Goal: Task Accomplishment & Management: Complete application form

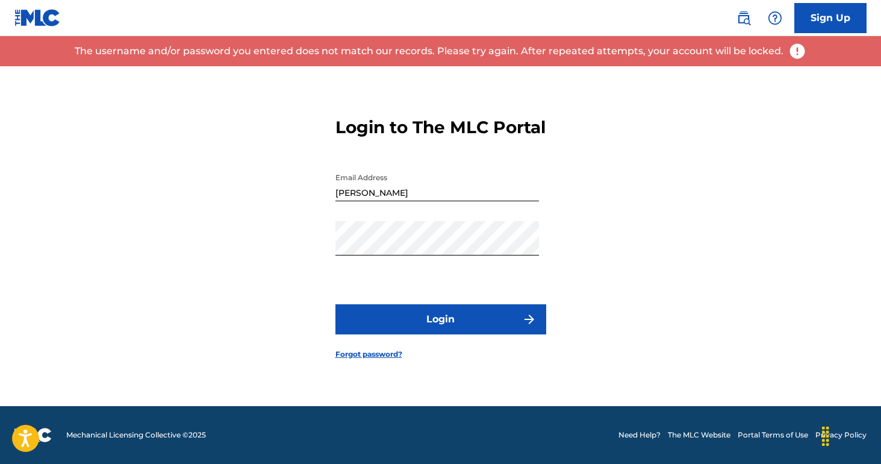
click at [413, 201] on input "[PERSON_NAME]" at bounding box center [437, 184] width 204 height 34
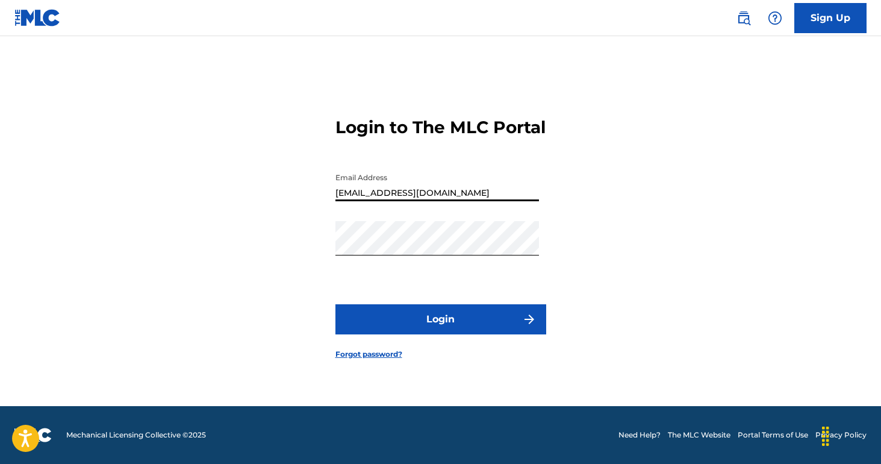
type input "[EMAIL_ADDRESS][DOMAIN_NAME]"
click at [443, 319] on button "Login" at bounding box center [440, 319] width 211 height 30
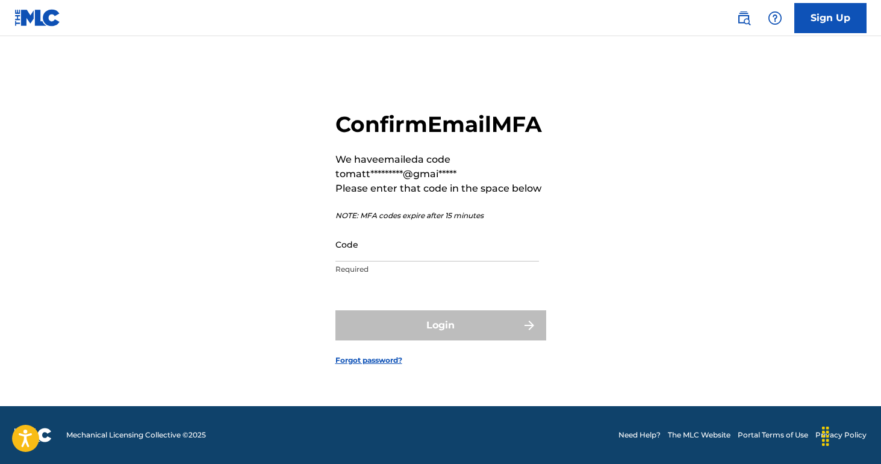
click at [356, 257] on input "Code" at bounding box center [437, 244] width 204 height 34
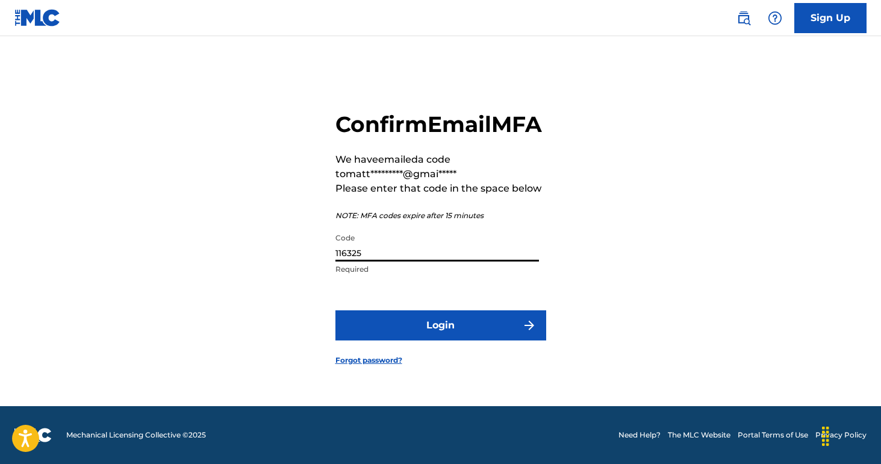
type input "116325"
click at [386, 337] on button "Login" at bounding box center [440, 325] width 211 height 30
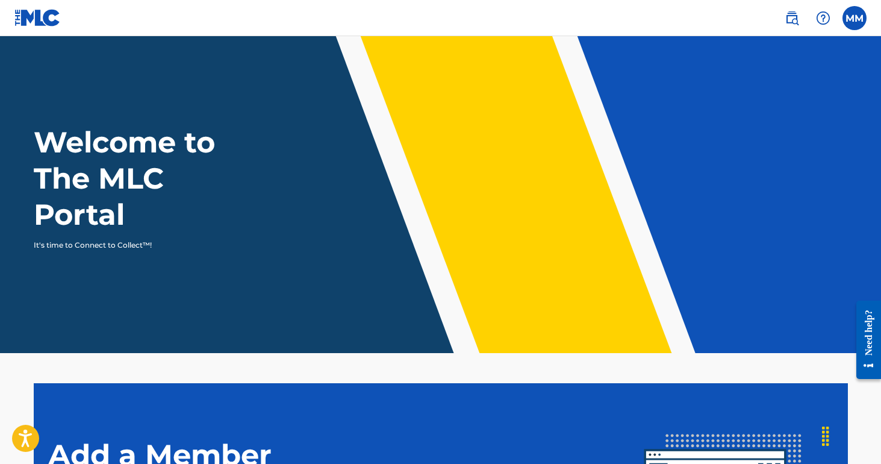
click at [856, 9] on label at bounding box center [855, 18] width 24 height 24
click at [855, 18] on input "MM [PERSON_NAME] [PERSON_NAME][EMAIL_ADDRESS][DOMAIN_NAME] Profile Log out" at bounding box center [855, 18] width 0 height 0
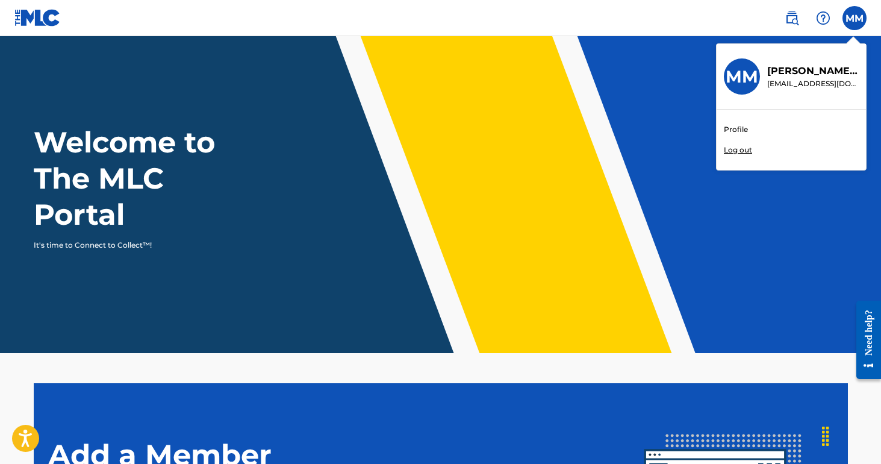
click at [737, 131] on link "Profile" at bounding box center [736, 129] width 24 height 11
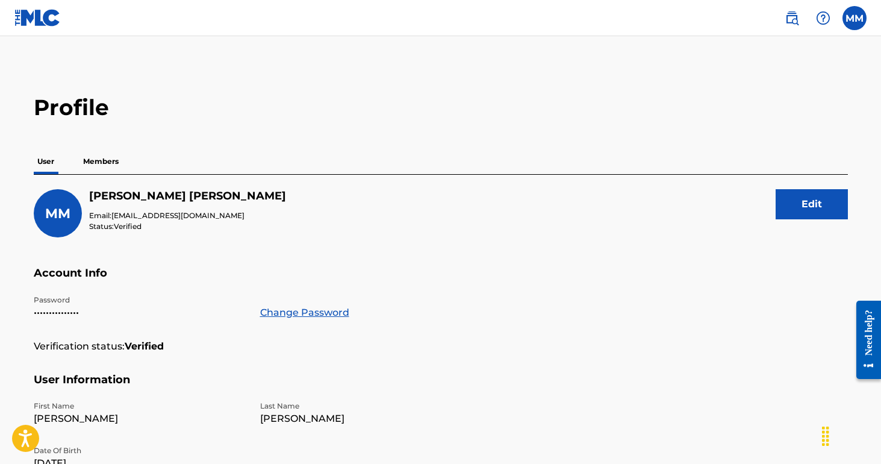
click at [793, 17] on img at bounding box center [792, 18] width 14 height 14
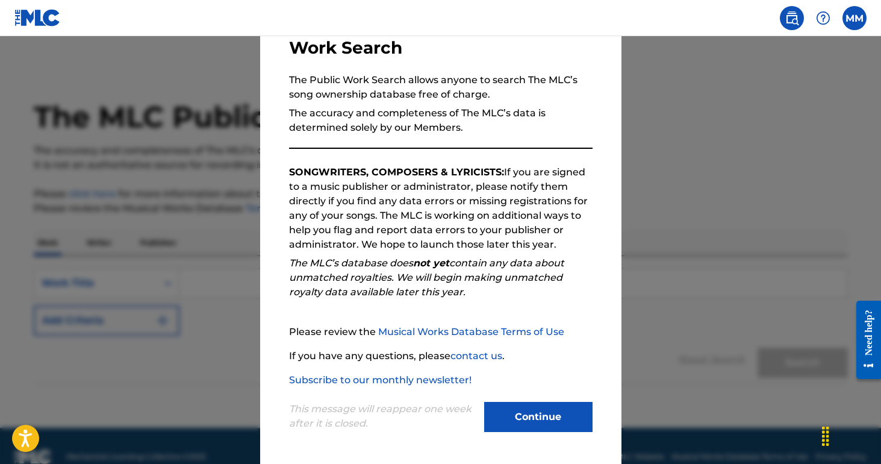
scroll to position [87, 0]
click at [517, 413] on button "Continue" at bounding box center [538, 417] width 108 height 30
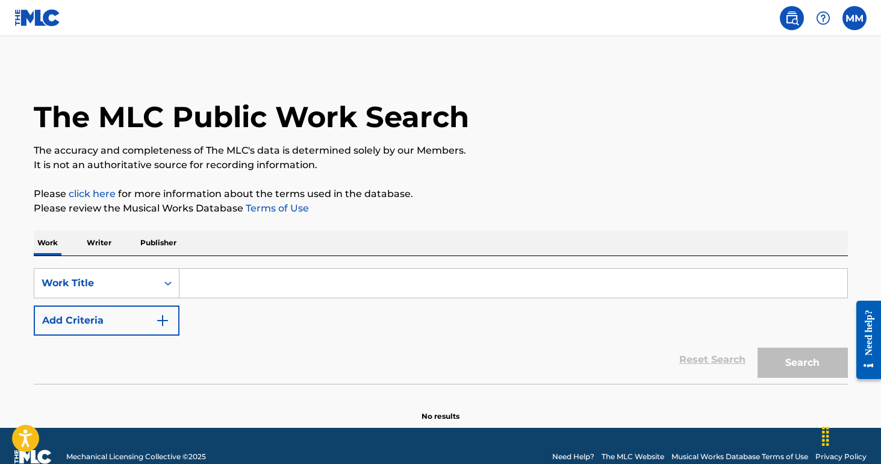
click at [43, 15] on img at bounding box center [37, 17] width 46 height 17
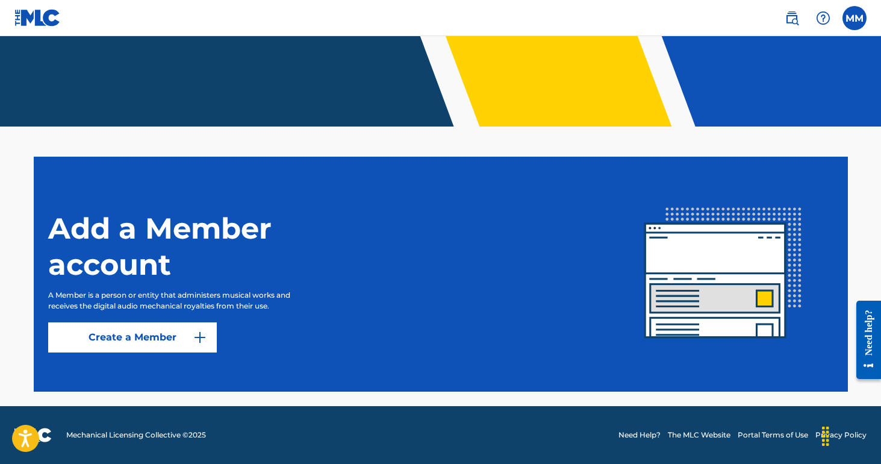
scroll to position [226, 0]
click at [157, 337] on link "Create a Member" at bounding box center [132, 337] width 169 height 30
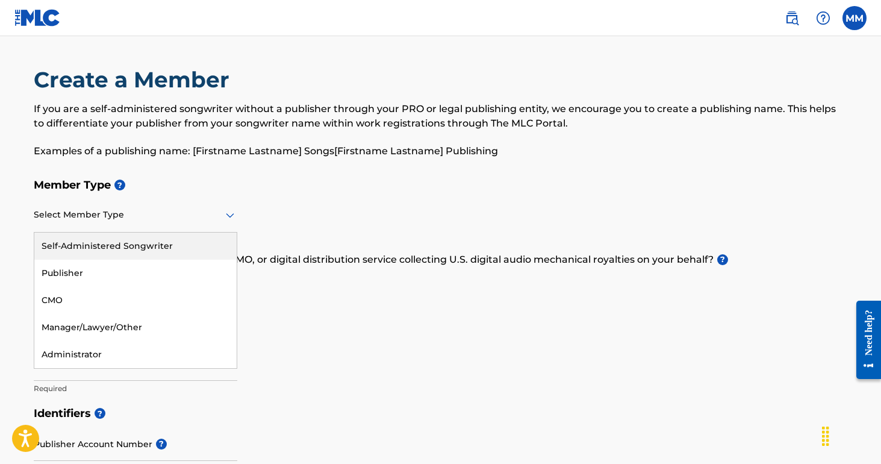
click at [127, 205] on div "Select Member Type" at bounding box center [136, 215] width 204 height 34
click at [120, 248] on div "Self-Administered Songwriter" at bounding box center [135, 245] width 202 height 27
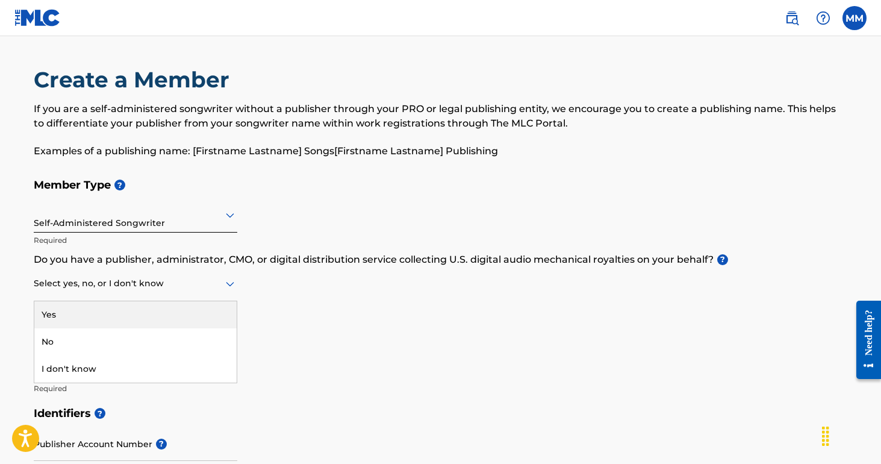
click at [123, 284] on div at bounding box center [136, 283] width 204 height 15
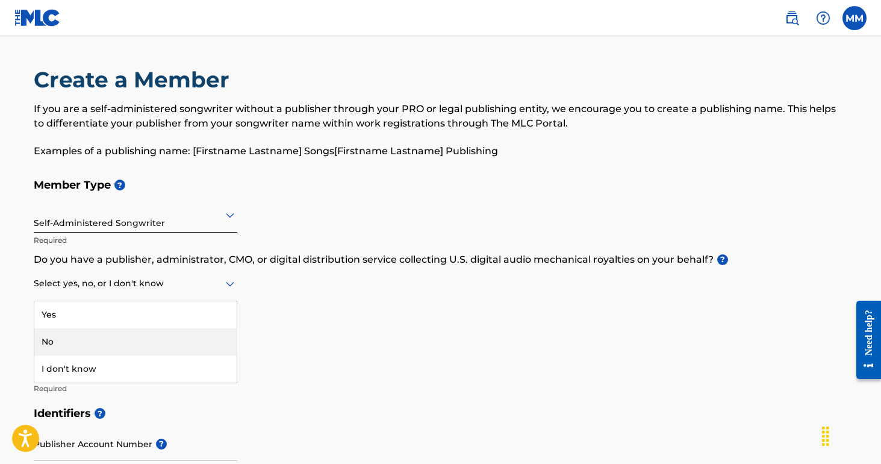
click at [116, 316] on div "Yes" at bounding box center [135, 314] width 202 height 27
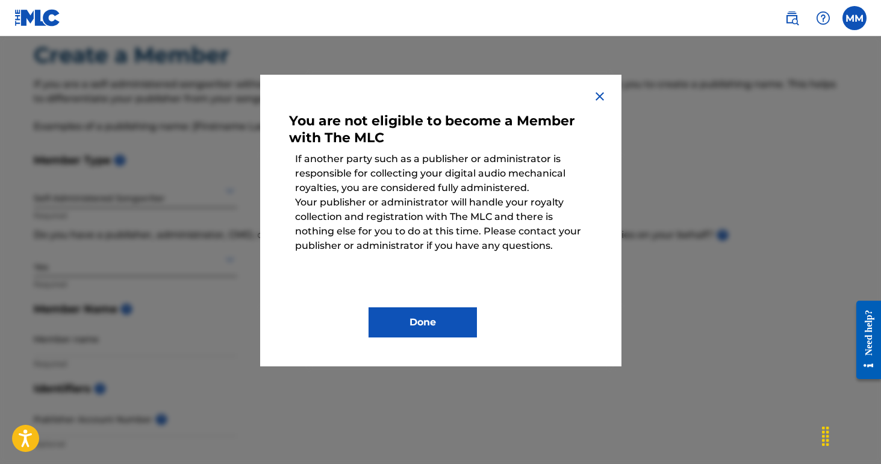
scroll to position [39, 0]
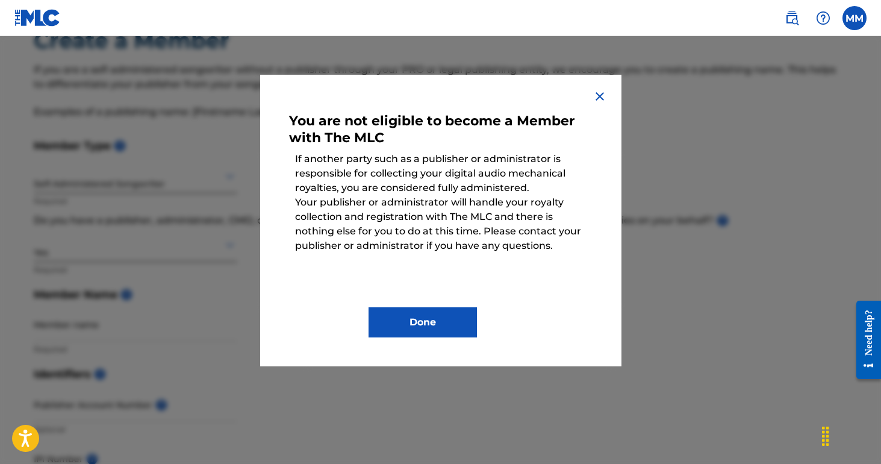
click at [441, 326] on button "Done" at bounding box center [423, 322] width 108 height 30
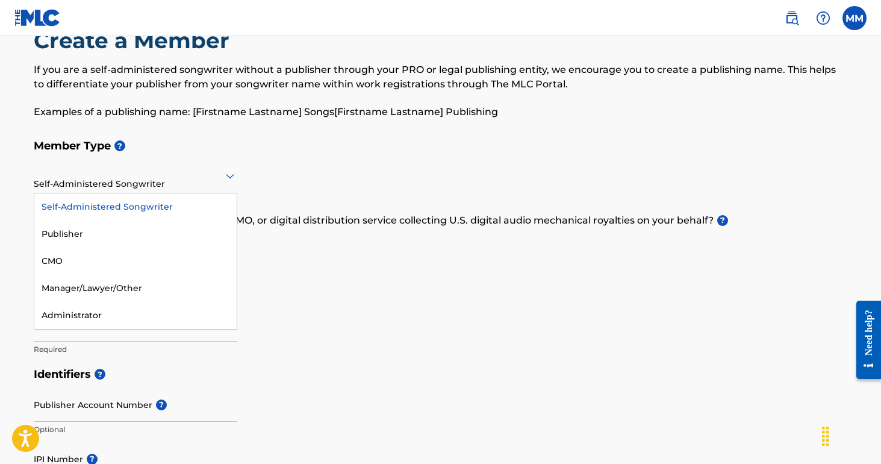
click at [151, 182] on div at bounding box center [136, 175] width 204 height 15
click at [132, 239] on div "Publisher" at bounding box center [135, 233] width 202 height 27
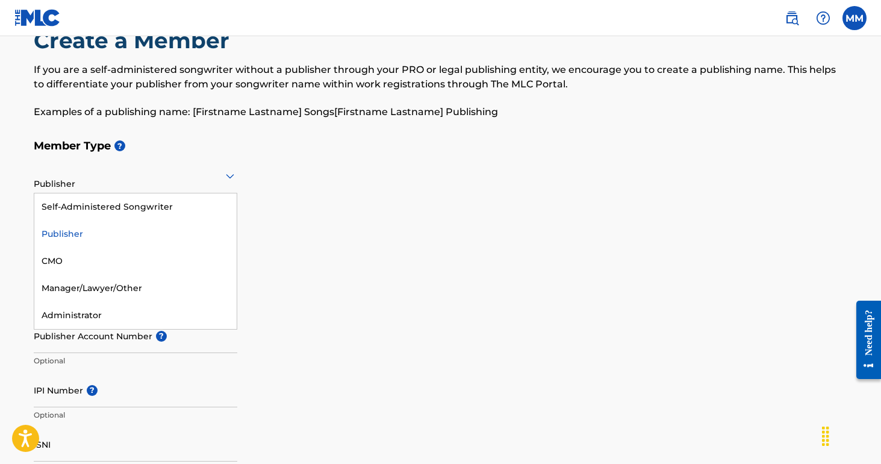
click at [126, 188] on div "Publisher" at bounding box center [136, 176] width 204 height 30
click at [123, 226] on div "Publisher" at bounding box center [135, 233] width 202 height 27
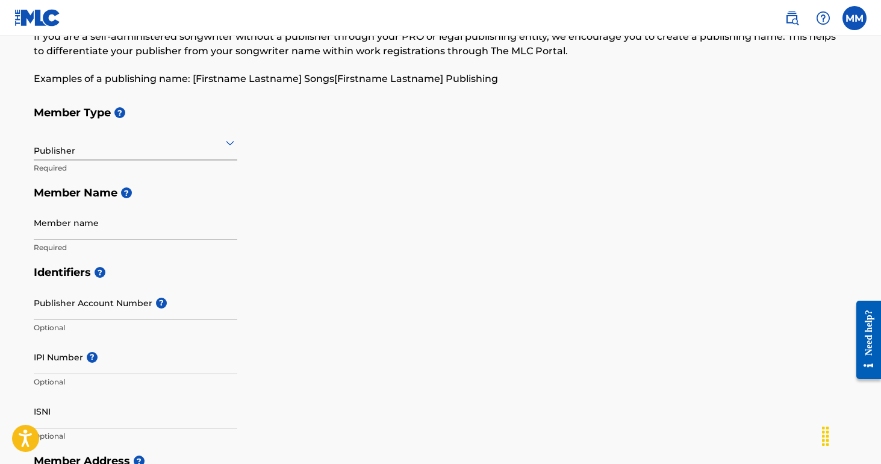
scroll to position [75, 0]
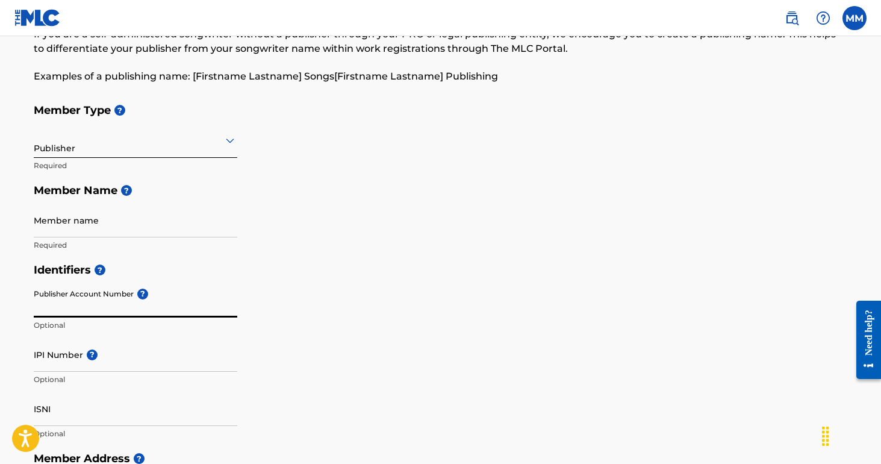
click at [134, 295] on input "Publisher Account Number ?" at bounding box center [136, 300] width 204 height 34
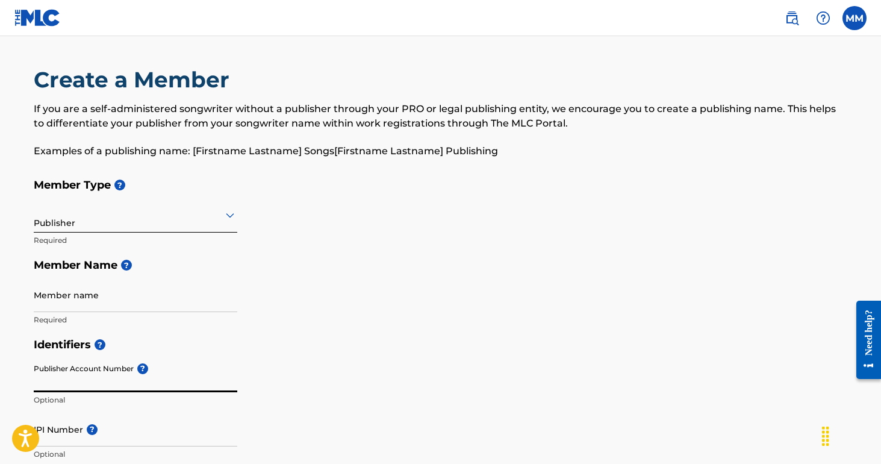
scroll to position [0, 0]
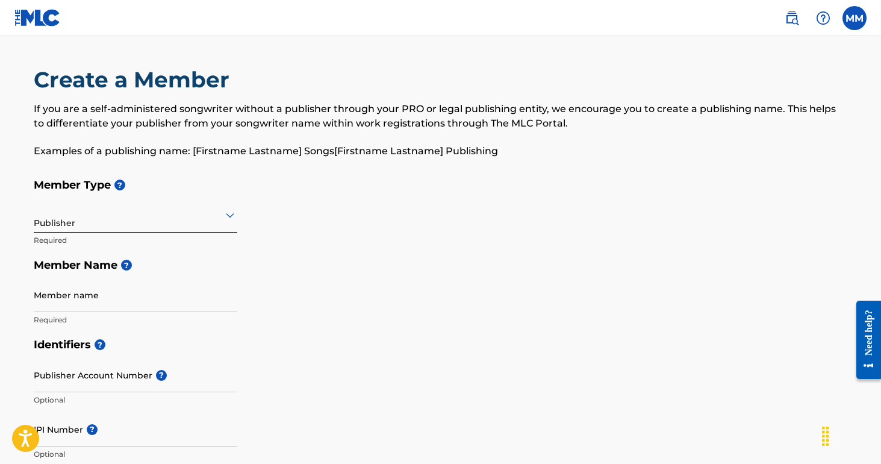
click at [444, 5] on nav "MM MM [PERSON_NAME] [EMAIL_ADDRESS][DOMAIN_NAME] Profile Log out" at bounding box center [440, 18] width 881 height 36
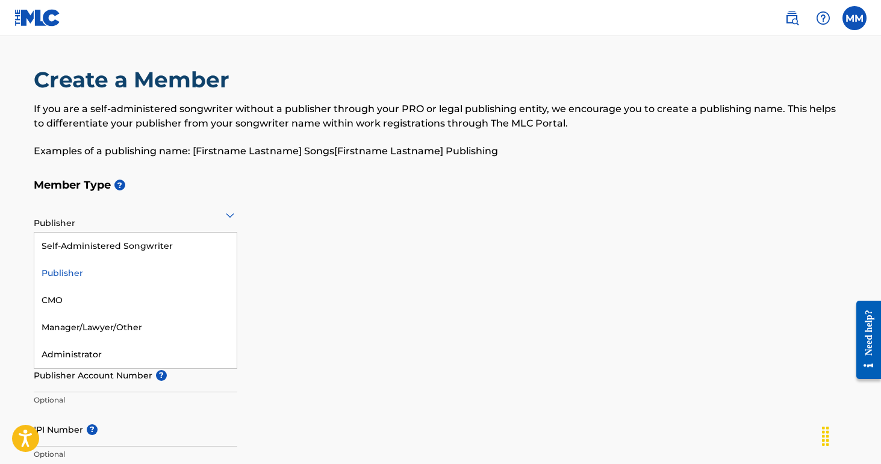
click at [117, 207] on div at bounding box center [136, 214] width 204 height 15
click at [122, 245] on div "Self-Administered Songwriter" at bounding box center [135, 245] width 202 height 27
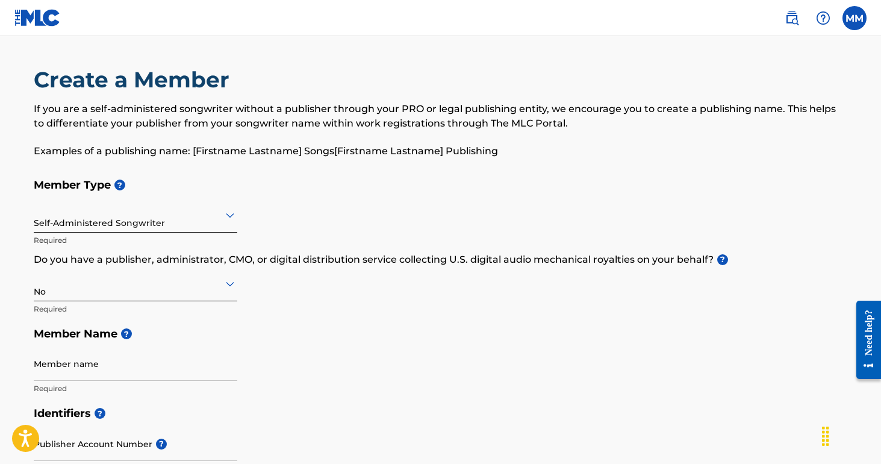
click at [90, 293] on div "No" at bounding box center [136, 284] width 204 height 30
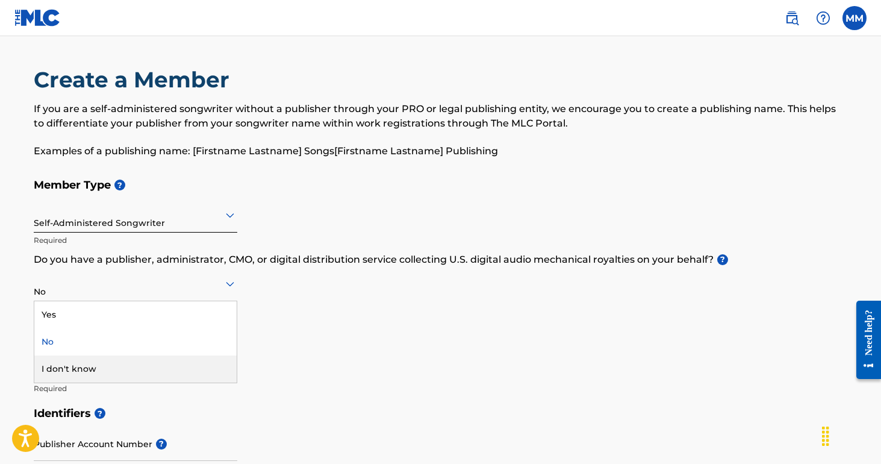
click at [75, 358] on div "I don't know" at bounding box center [135, 368] width 202 height 27
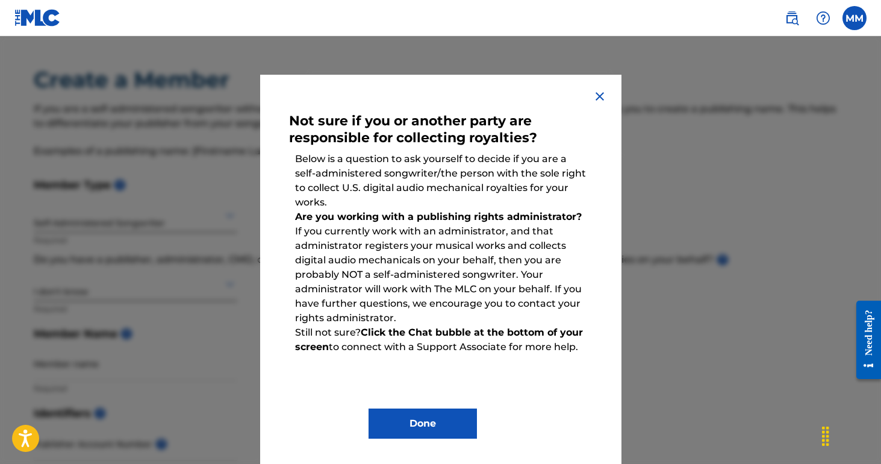
click at [596, 86] on div "Not sure if you or another party are responsible for collecting royalties? Belo…" at bounding box center [440, 271] width 361 height 393
click at [604, 86] on div "Not sure if you or another party are responsible for collecting royalties? Belo…" at bounding box center [440, 271] width 361 height 393
click at [600, 93] on img at bounding box center [600, 96] width 14 height 14
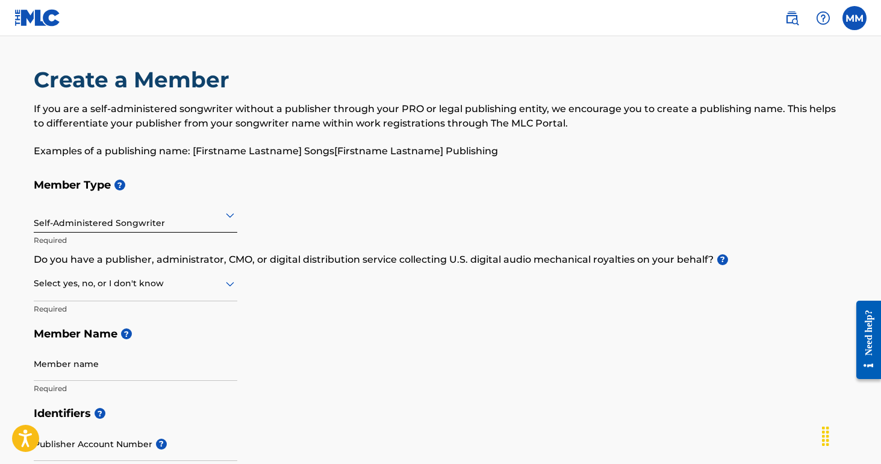
click at [152, 284] on div at bounding box center [136, 283] width 204 height 15
click at [140, 314] on div "Yes" at bounding box center [135, 314] width 202 height 27
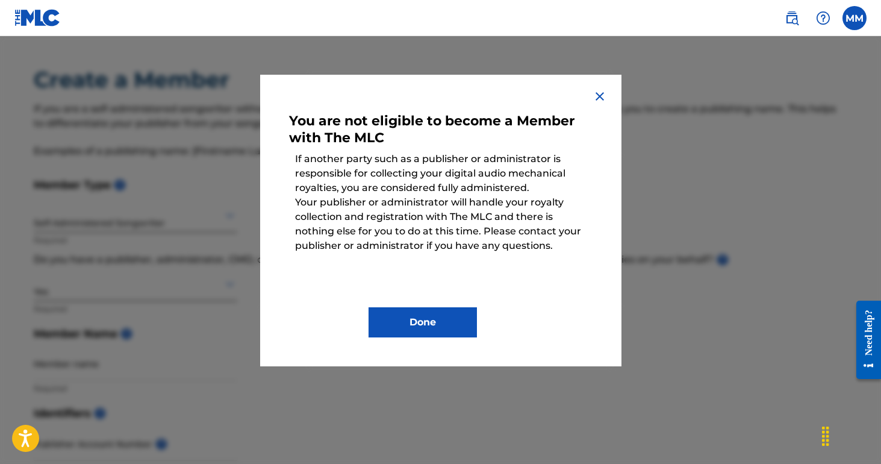
click at [401, 332] on button "Done" at bounding box center [423, 322] width 108 height 30
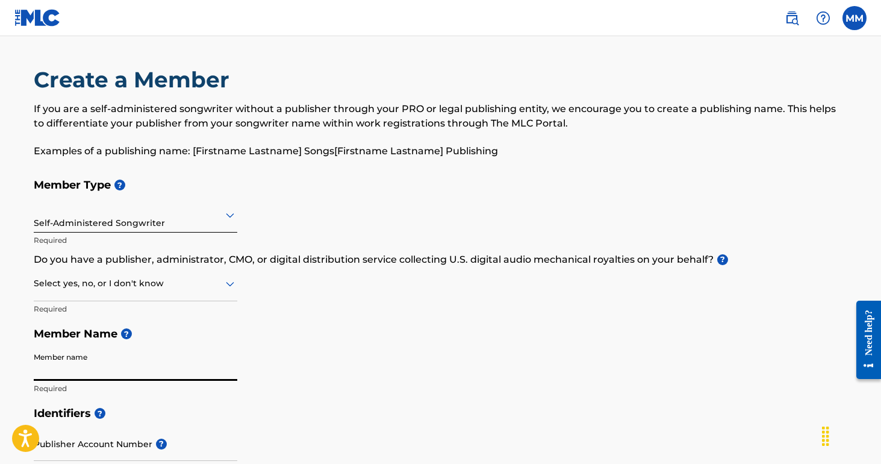
click at [107, 291] on div "Select yes, no, or I don't know" at bounding box center [136, 284] width 204 height 34
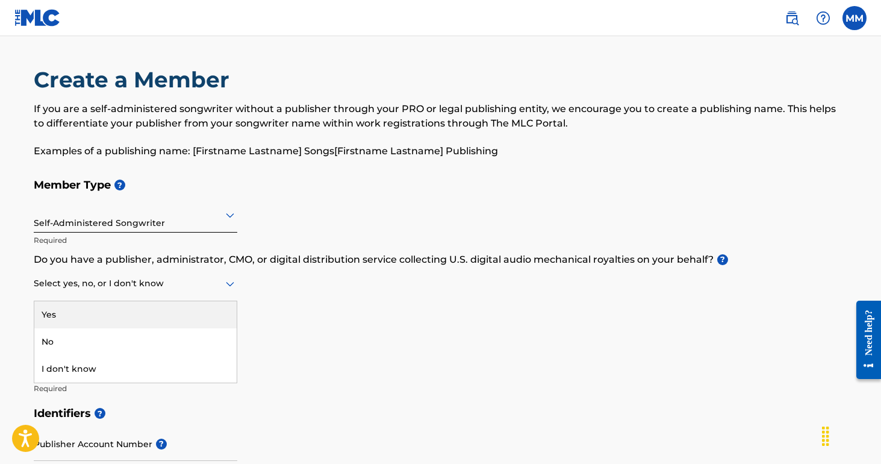
click at [119, 234] on div "Self-Administered Songwriter Required" at bounding box center [136, 225] width 204 height 54
click at [120, 227] on div "Self-Administered Songwriter" at bounding box center [136, 215] width 204 height 30
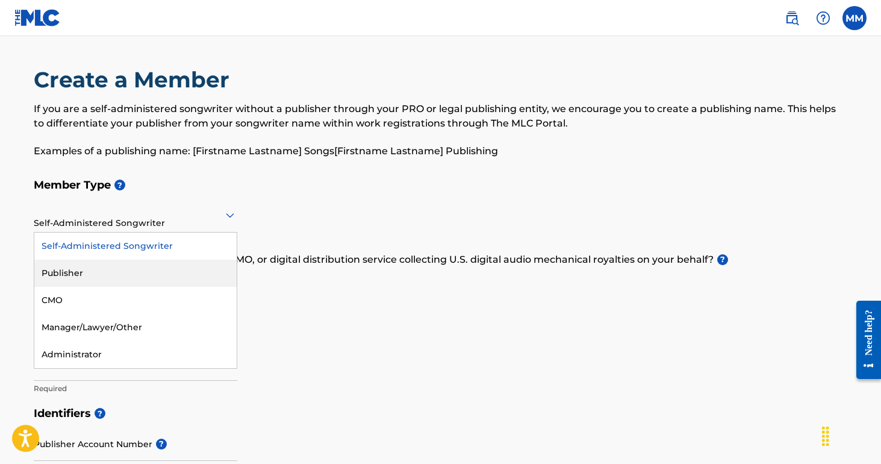
click at [105, 267] on div "Publisher" at bounding box center [135, 273] width 202 height 27
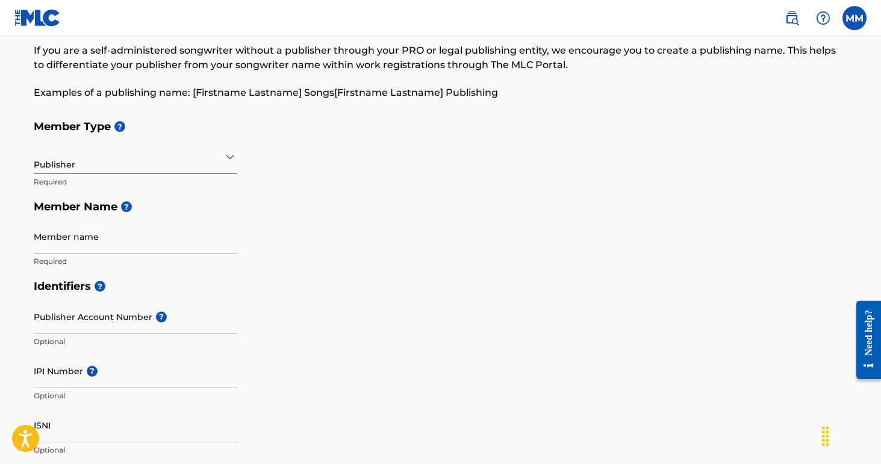
scroll to position [67, 0]
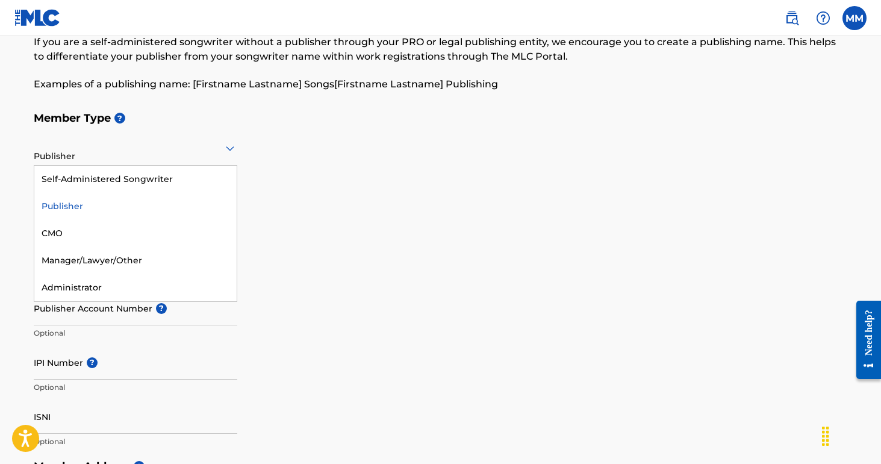
click at [158, 151] on div at bounding box center [136, 147] width 204 height 15
click at [124, 286] on div "Administrator" at bounding box center [135, 287] width 202 height 27
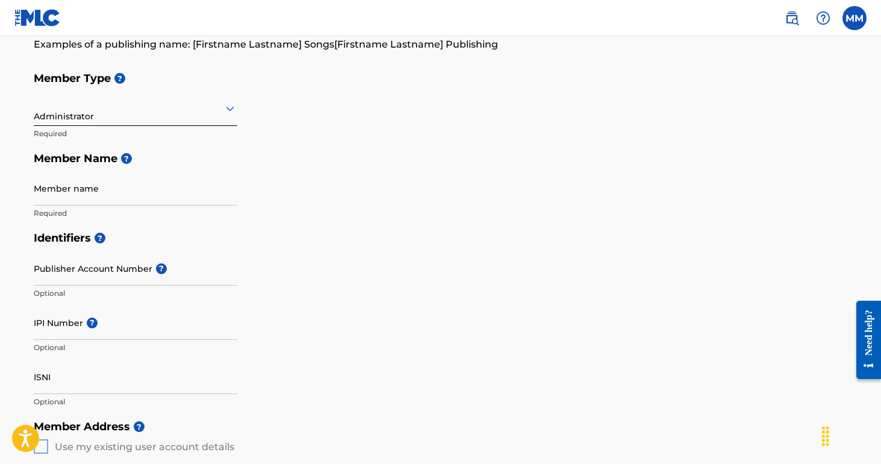
scroll to position [111, 0]
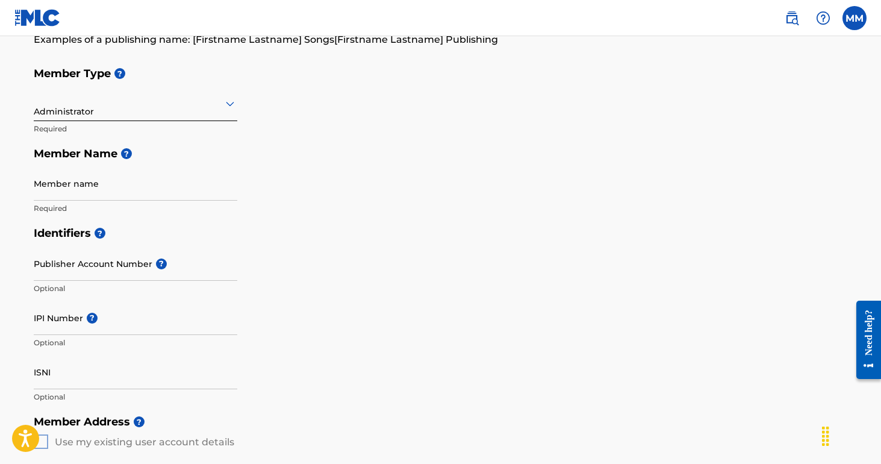
click at [172, 113] on div "Administrator" at bounding box center [136, 104] width 204 height 30
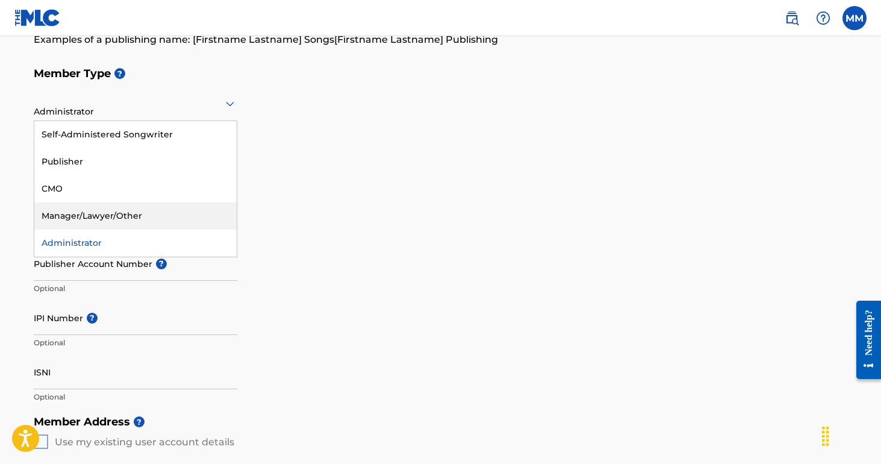
click at [119, 214] on div "Manager/Lawyer/Other" at bounding box center [135, 215] width 202 height 27
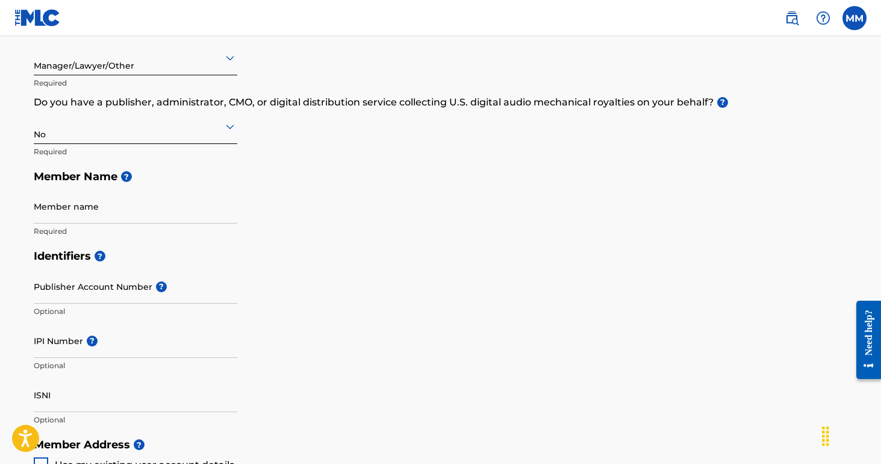
scroll to position [152, 0]
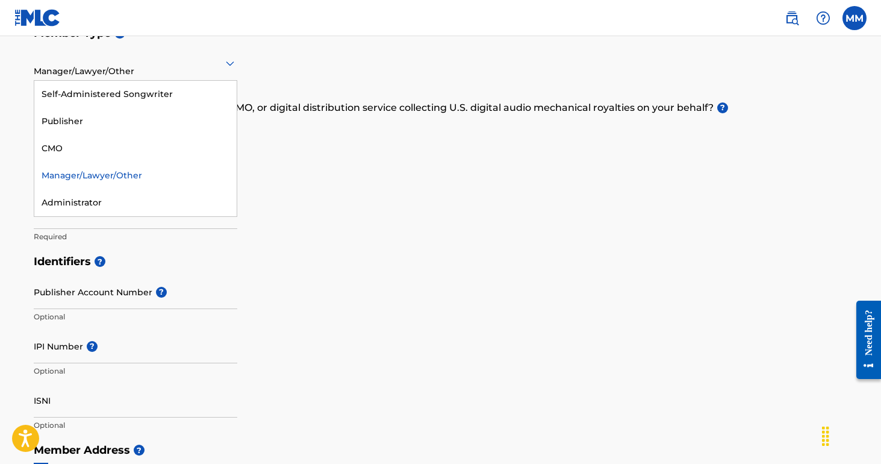
click at [196, 73] on div "Manager/Lawyer/Other" at bounding box center [136, 63] width 204 height 30
click at [151, 154] on div "CMO" at bounding box center [135, 148] width 202 height 27
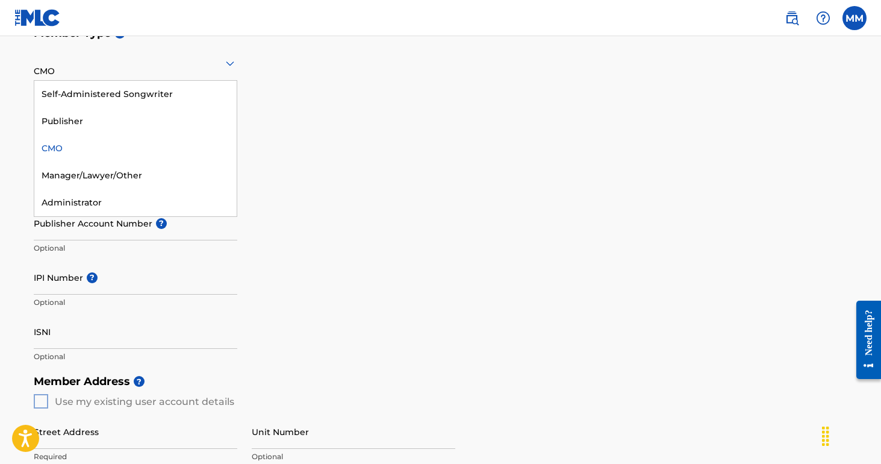
click at [184, 47] on div "CMO" at bounding box center [136, 63] width 204 height 34
click at [156, 87] on div "Self-Administered Songwriter" at bounding box center [135, 94] width 202 height 27
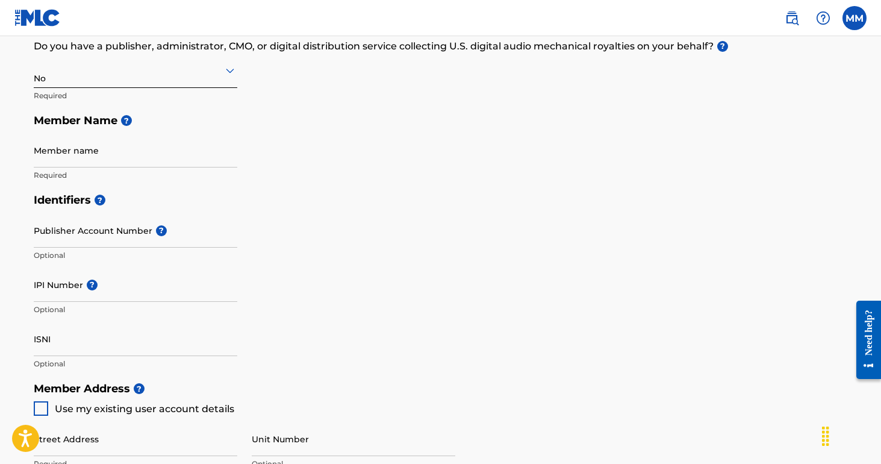
scroll to position [242, 0]
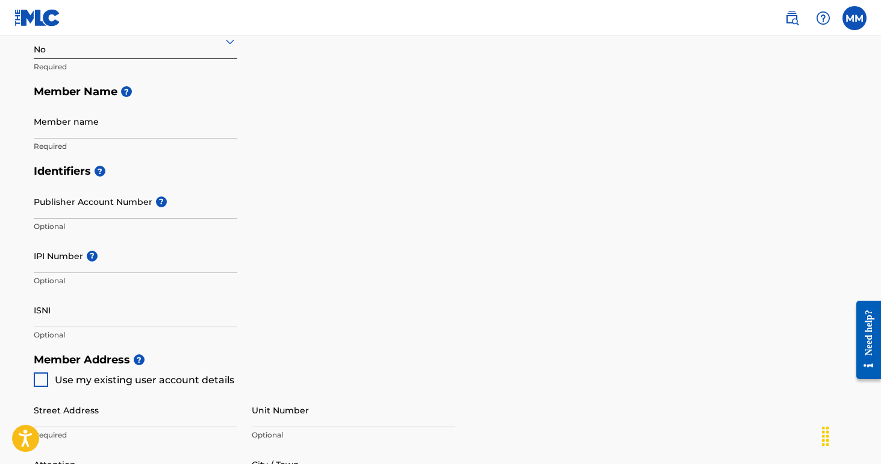
click at [63, 258] on input "IPI Number ?" at bounding box center [136, 255] width 204 height 34
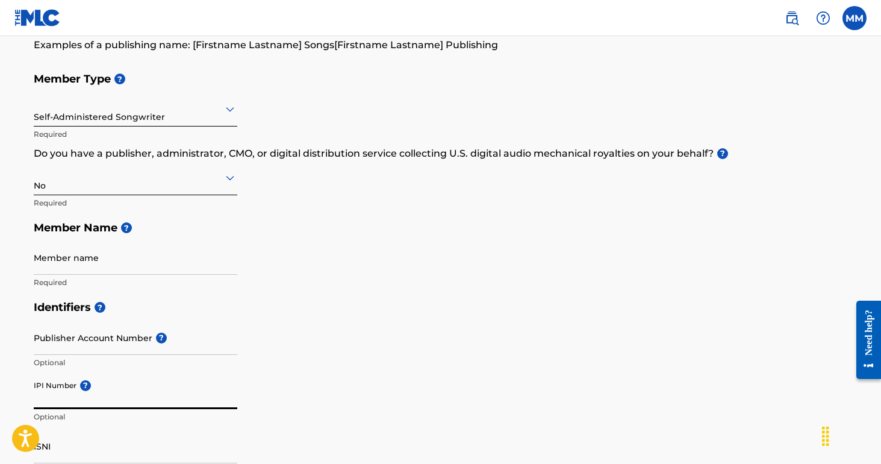
scroll to position [119, 0]
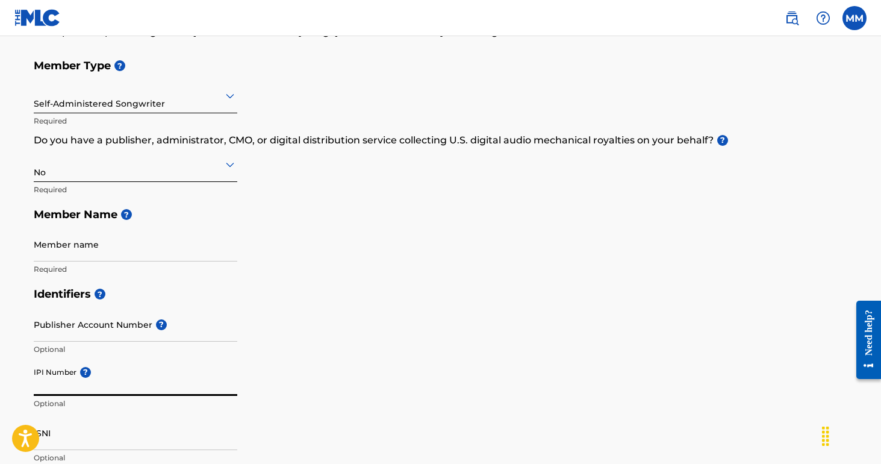
click at [159, 254] on input "Member name" at bounding box center [136, 244] width 204 height 34
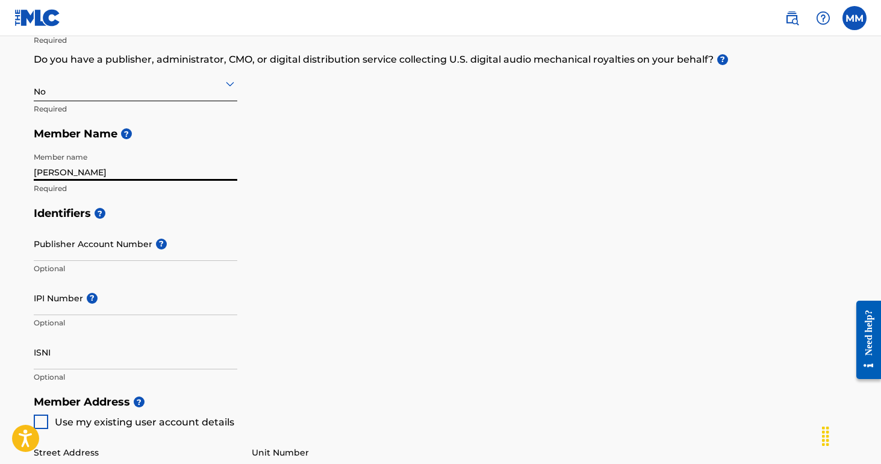
scroll to position [205, 0]
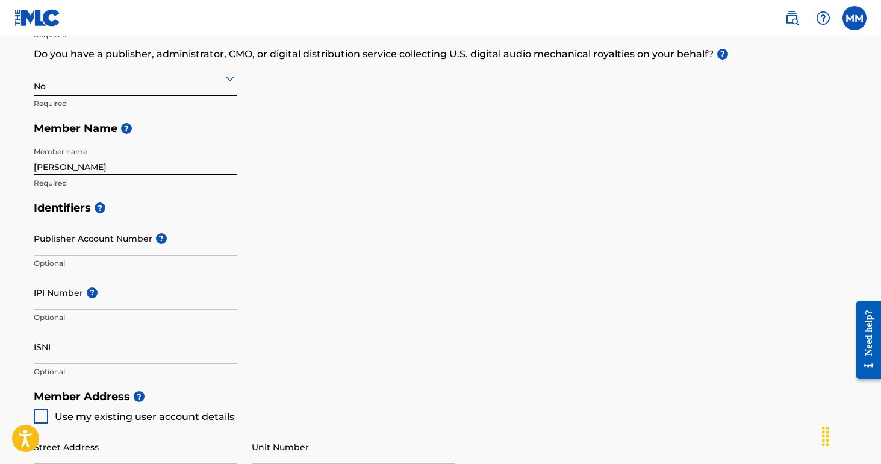
type input "[PERSON_NAME]"
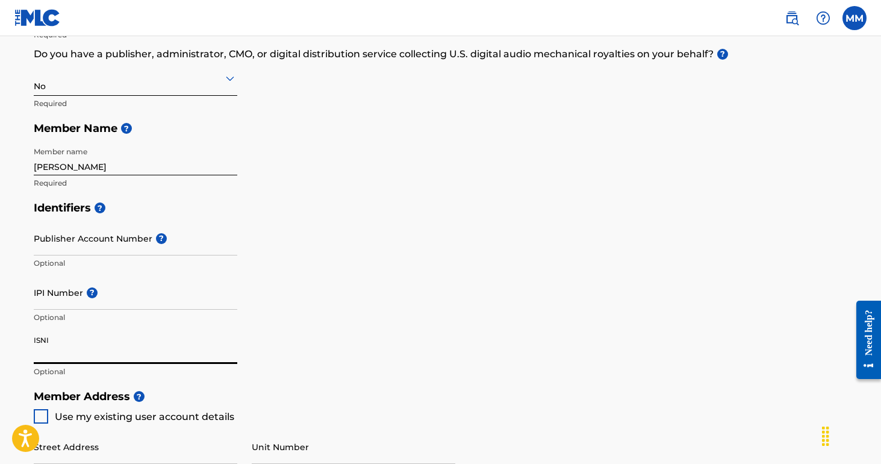
click at [82, 340] on input "ISNI" at bounding box center [136, 346] width 204 height 34
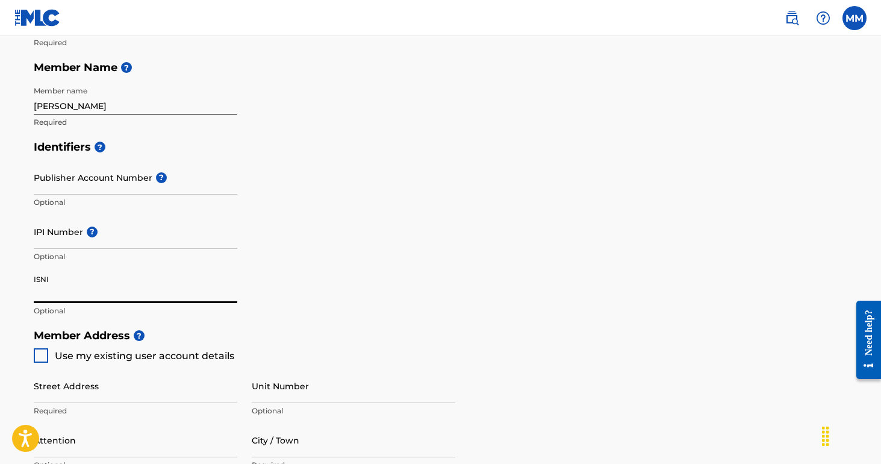
scroll to position [268, 0]
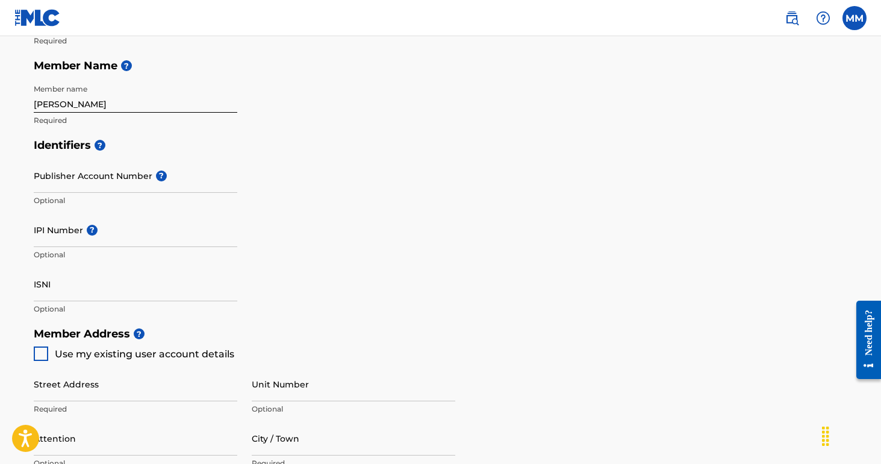
click at [45, 351] on div at bounding box center [41, 353] width 14 height 14
type input "8911 NW 47ct"
type input "[GEOGRAPHIC_DATA]"
type input "33067"
type input "754"
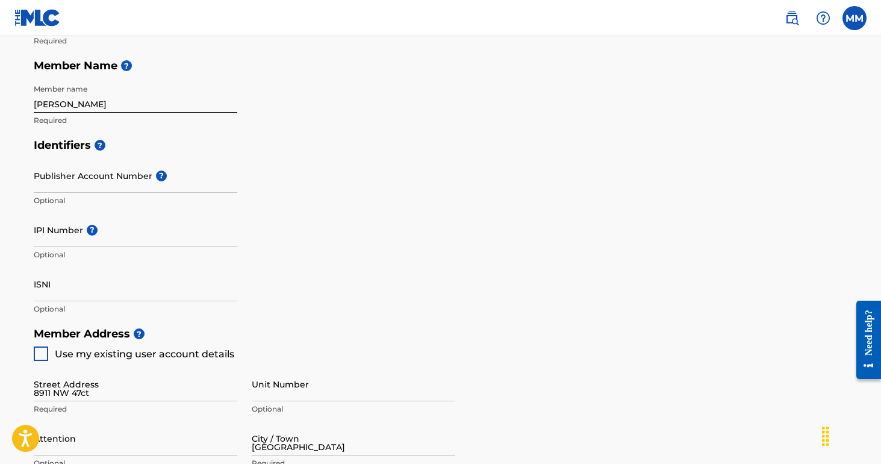
type input "2096466"
type input "[EMAIL_ADDRESS][DOMAIN_NAME]"
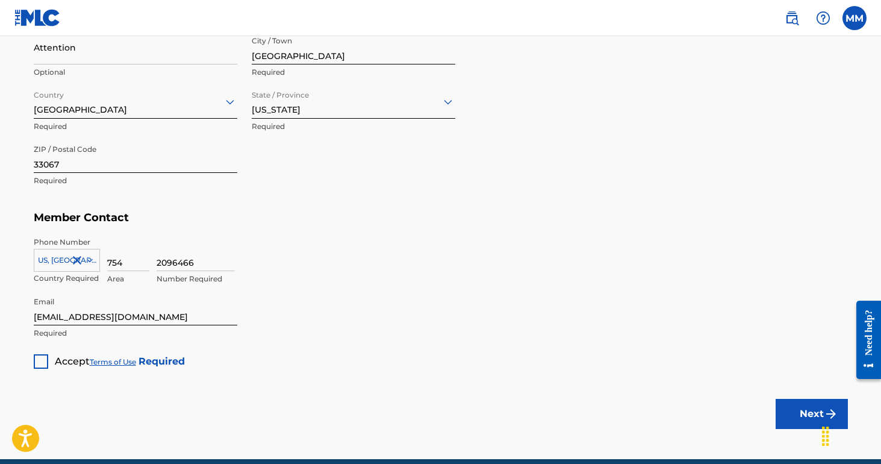
scroll to position [660, 0]
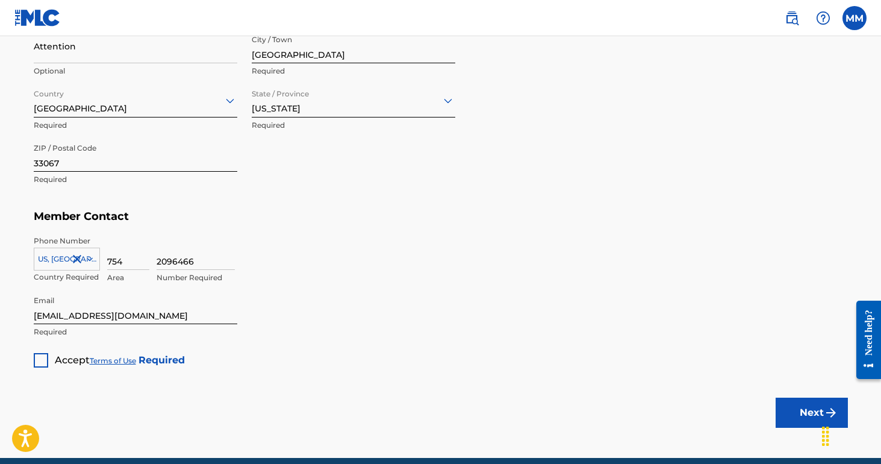
click at [39, 353] on div at bounding box center [41, 360] width 14 height 14
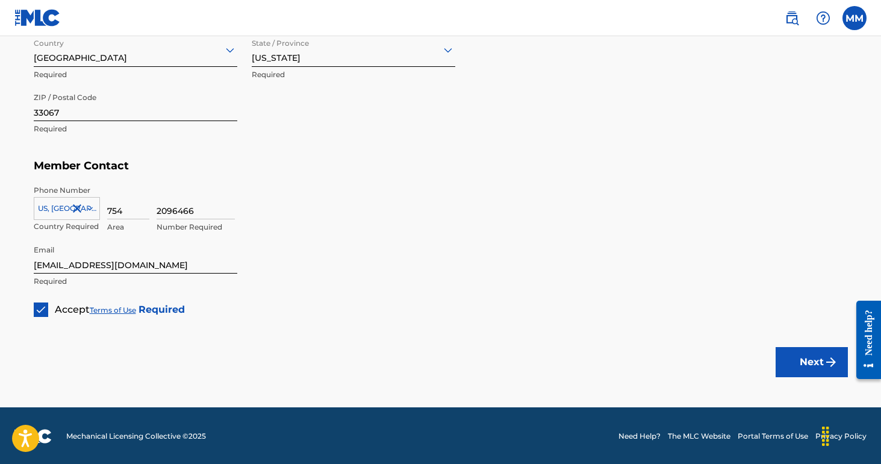
scroll to position [710, 0]
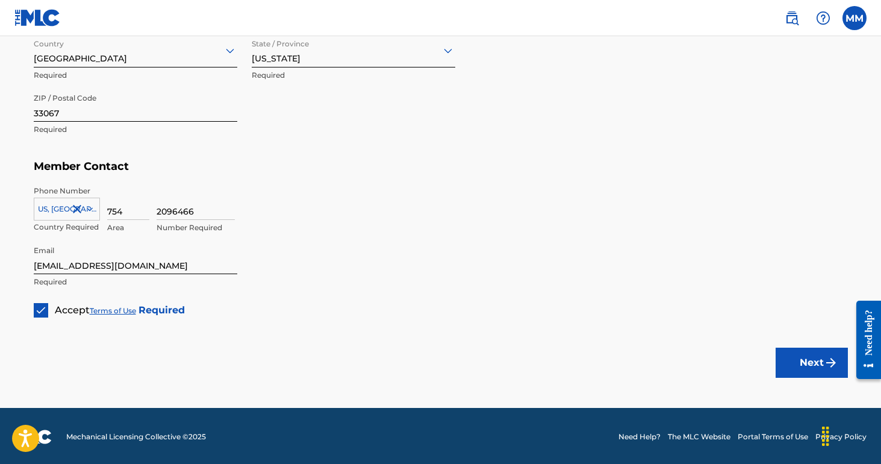
click at [789, 349] on button "Next" at bounding box center [812, 362] width 72 height 30
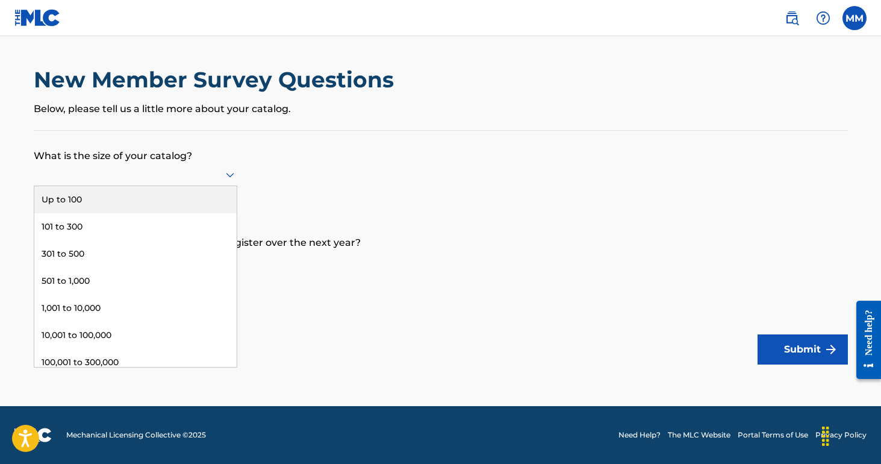
click at [189, 178] on div at bounding box center [136, 174] width 204 height 15
click at [156, 210] on div "Up to 100" at bounding box center [135, 199] width 202 height 27
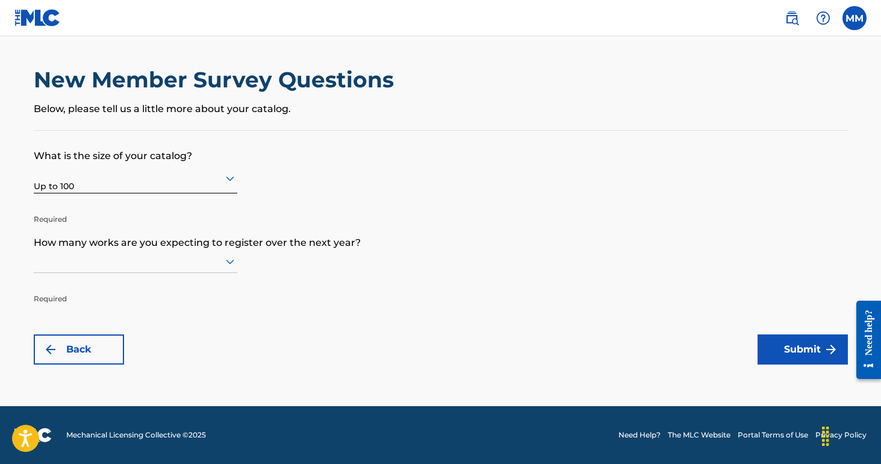
click at [149, 265] on div at bounding box center [136, 261] width 204 height 15
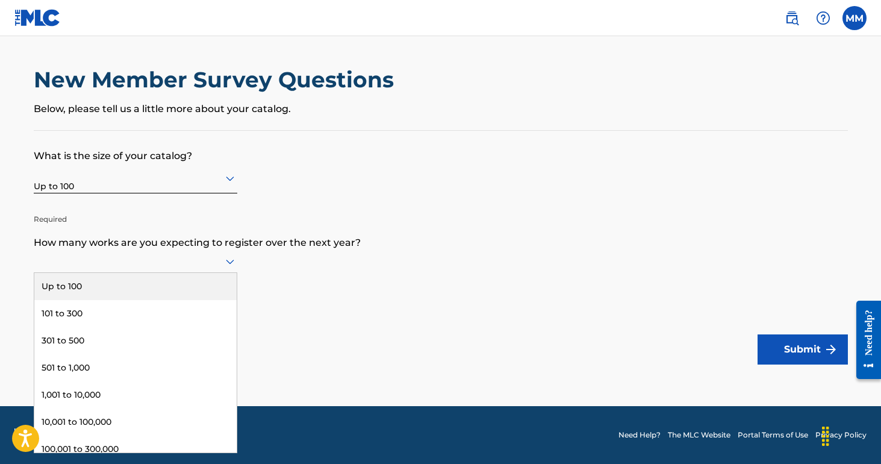
click at [134, 296] on div "Up to 100" at bounding box center [135, 286] width 202 height 27
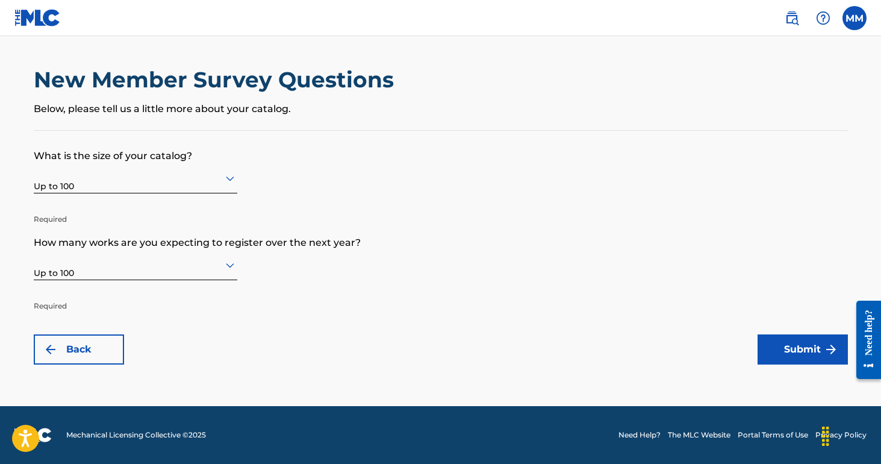
click at [800, 343] on button "Submit" at bounding box center [803, 349] width 90 height 30
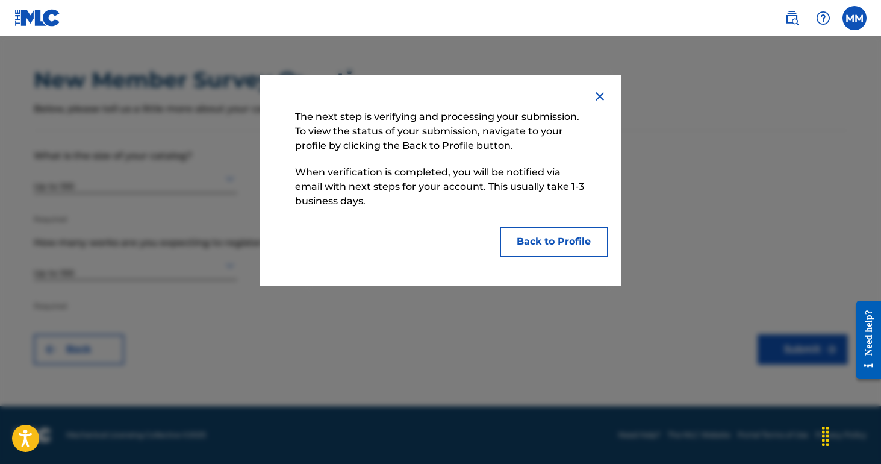
click at [597, 244] on button "Back to Profile" at bounding box center [554, 241] width 108 height 30
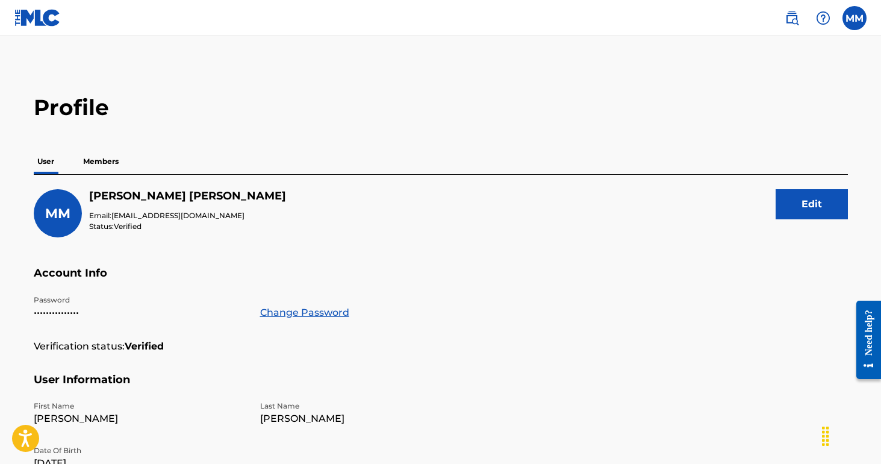
click at [849, 14] on label at bounding box center [855, 18] width 24 height 24
click at [855, 18] on input "MM [PERSON_NAME] [PERSON_NAME][EMAIL_ADDRESS][DOMAIN_NAME] Profile Log out" at bounding box center [855, 18] width 0 height 0
click at [653, 58] on main "Profile User Members MM [PERSON_NAME] Email: [EMAIL_ADDRESS][DOMAIN_NAME] Statu…" at bounding box center [440, 394] width 881 height 717
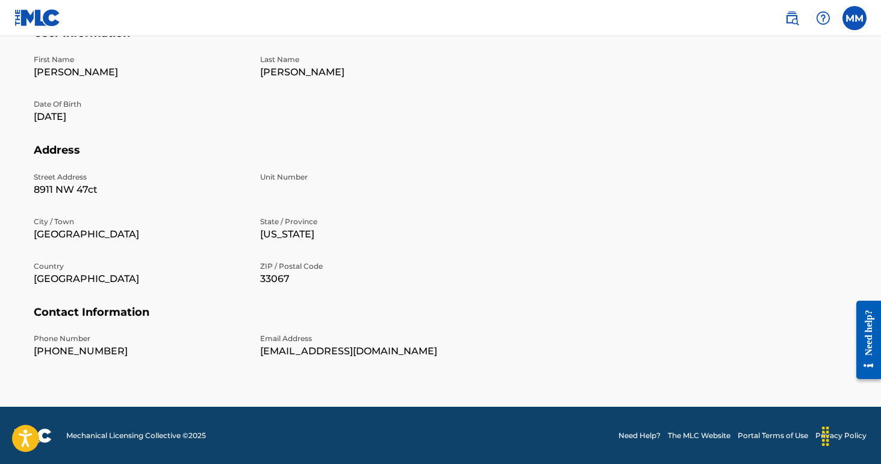
scroll to position [346, 0]
